Goal: Information Seeking & Learning: Learn about a topic

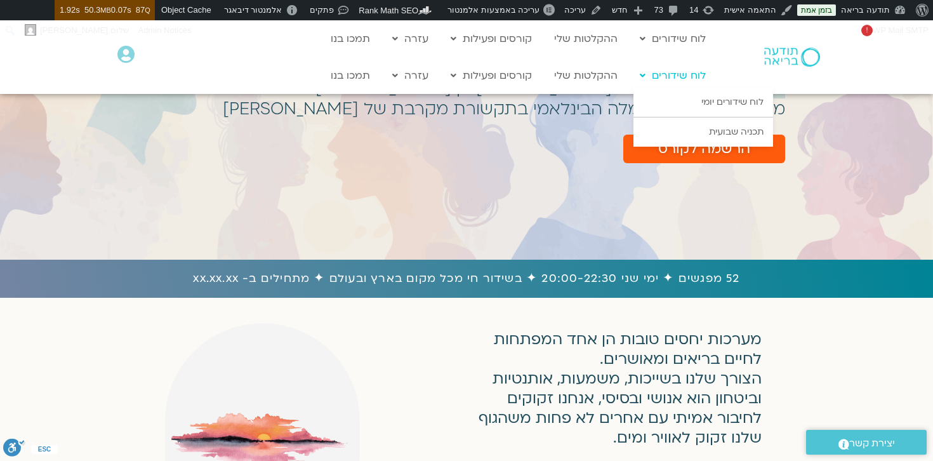
click at [688, 76] on link "לוח שידורים" at bounding box center [672, 75] width 79 height 24
click at [727, 100] on link "לוח שידורים יומי" at bounding box center [703, 102] width 140 height 29
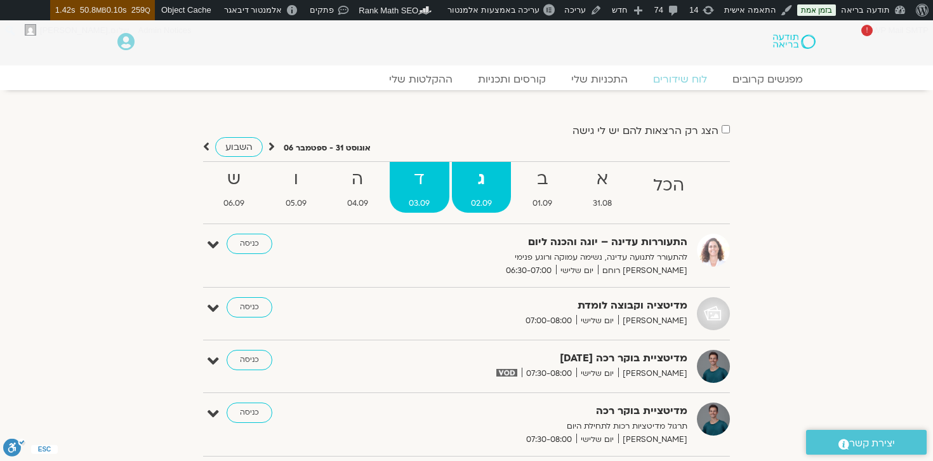
click at [425, 183] on strong "ד" at bounding box center [419, 179] width 59 height 29
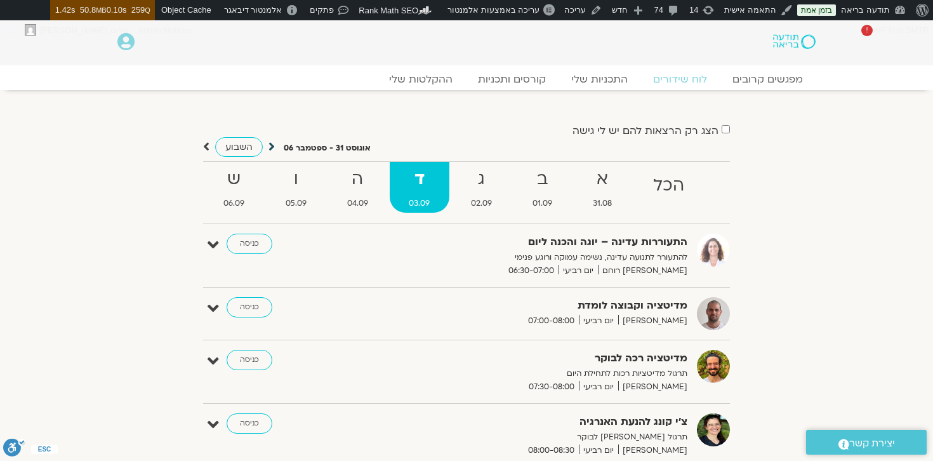
click at [269, 142] on icon at bounding box center [271, 146] width 6 height 13
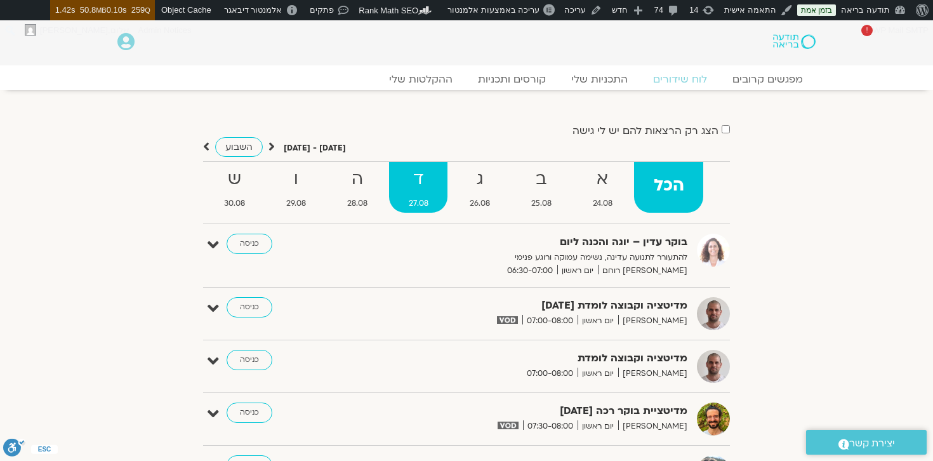
click at [427, 180] on strong "ד" at bounding box center [418, 179] width 58 height 29
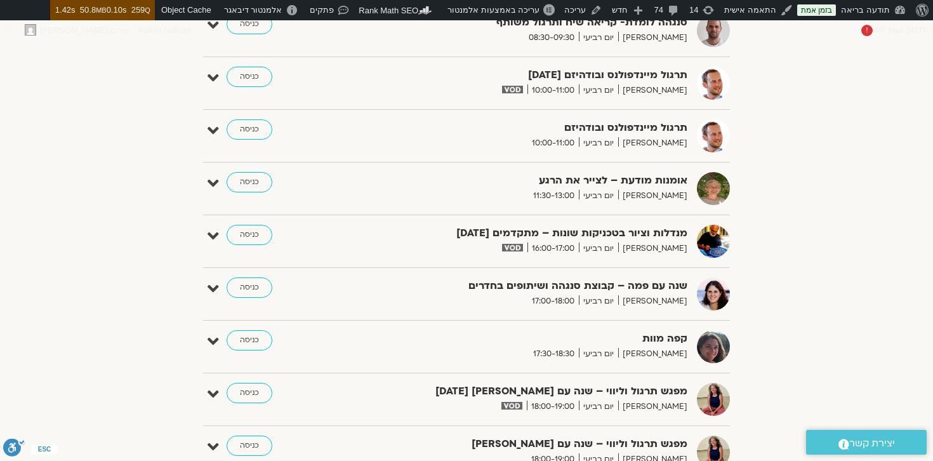
scroll to position [675, 0]
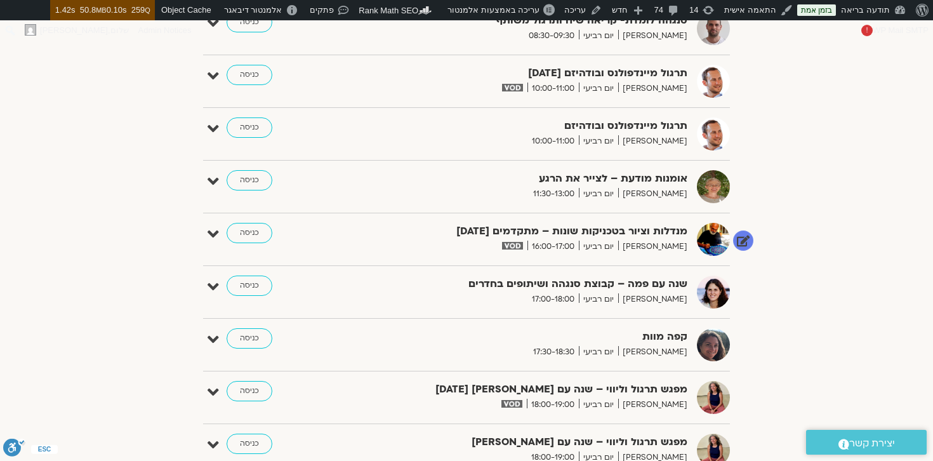
click at [576, 247] on span "16:00-17:00" at bounding box center [552, 246] width 51 height 13
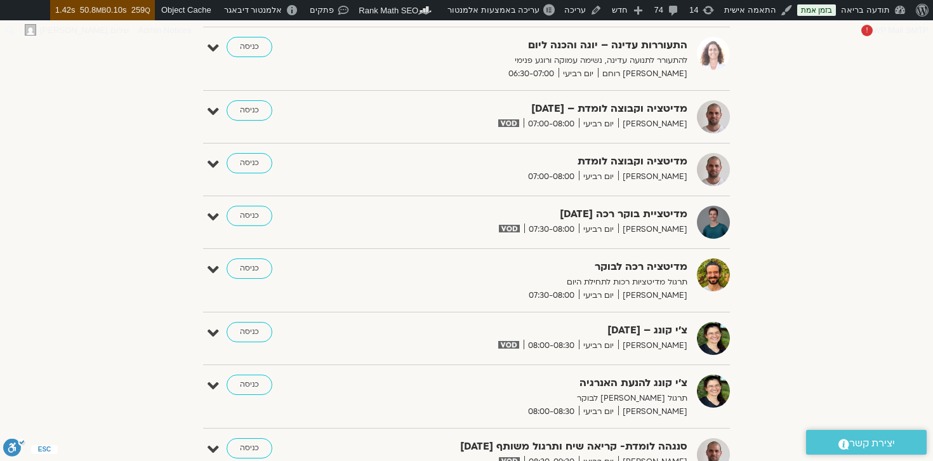
scroll to position [0, 0]
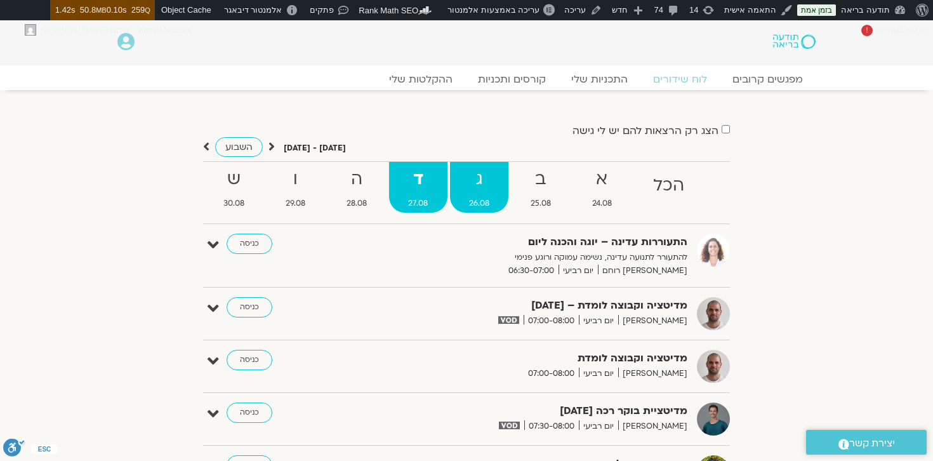
click at [476, 176] on strong "ג" at bounding box center [479, 179] width 59 height 29
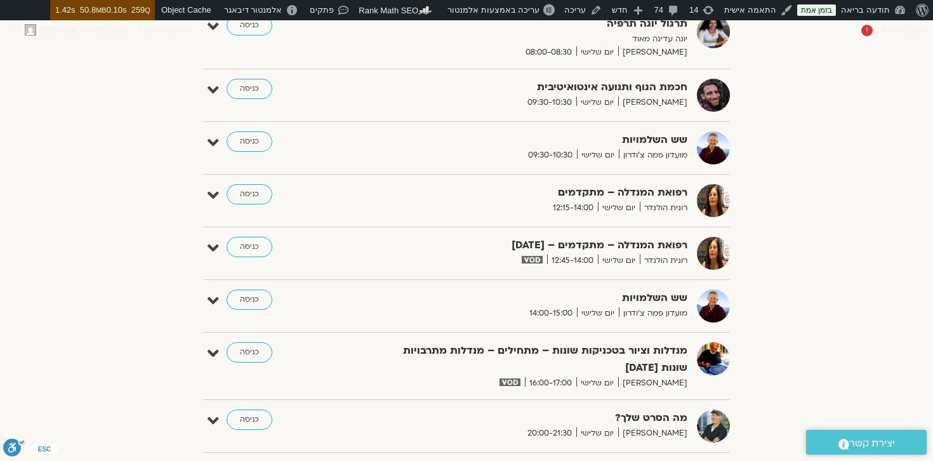
scroll to position [615, 0]
